Goal: Task Accomplishment & Management: Use online tool/utility

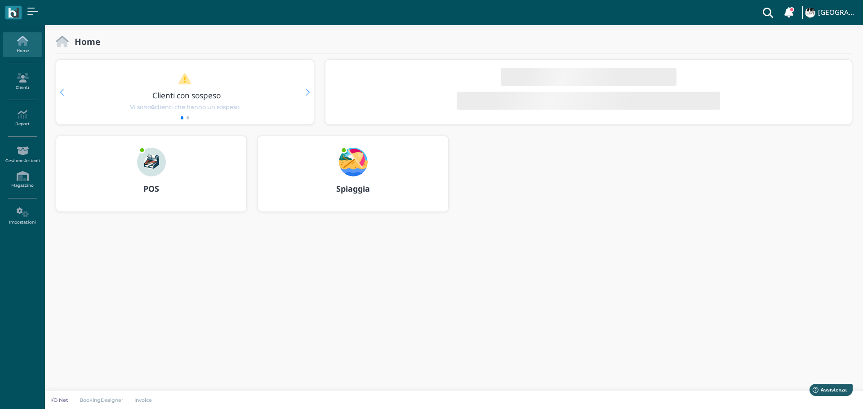
click at [354, 168] on img at bounding box center [353, 162] width 29 height 29
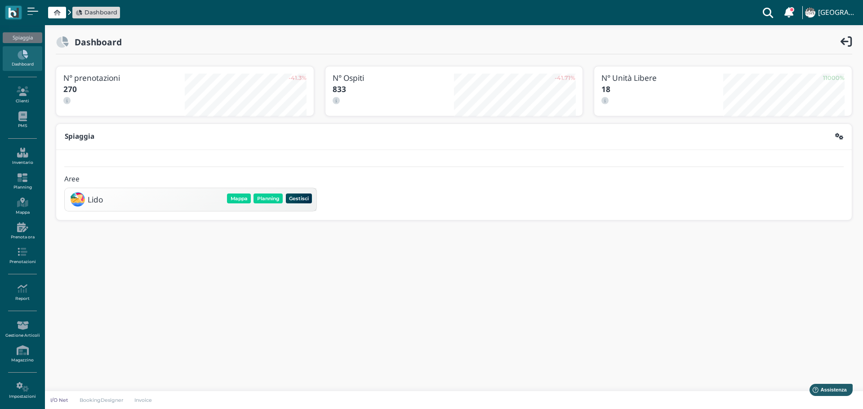
drag, startPoint x: 264, startPoint y: 195, endPoint x: 265, endPoint y: 191, distance: 5.0
click at [264, 194] on button "Planning" at bounding box center [267, 199] width 29 height 10
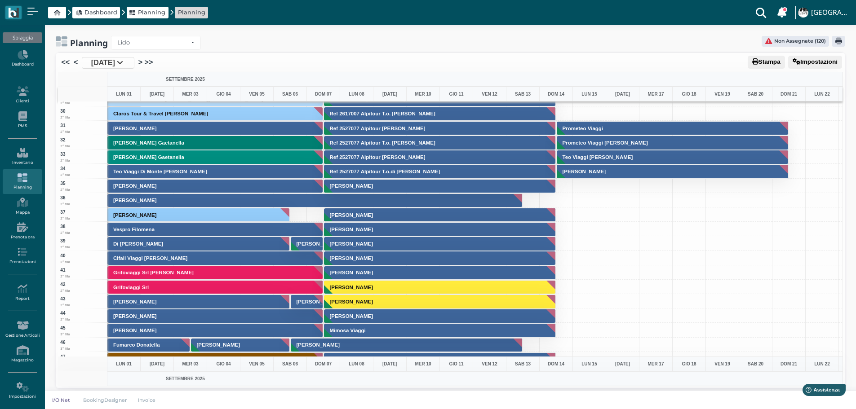
scroll to position [404, 0]
